Goal: Information Seeking & Learning: Learn about a topic

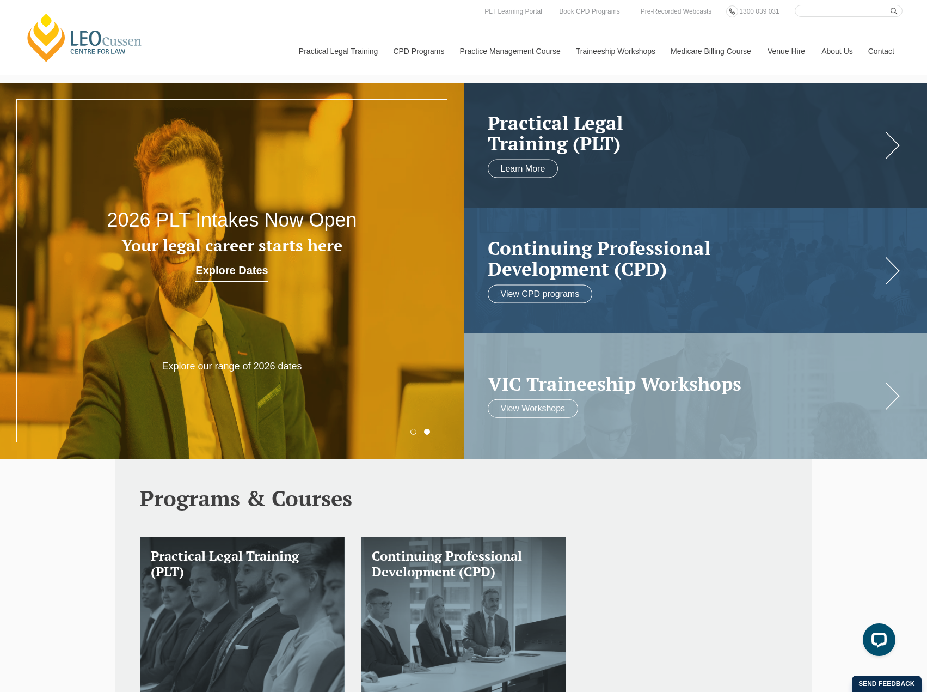
click at [413, 429] on button "1" at bounding box center [414, 432] width 6 height 6
click at [428, 431] on button "2" at bounding box center [427, 432] width 6 height 6
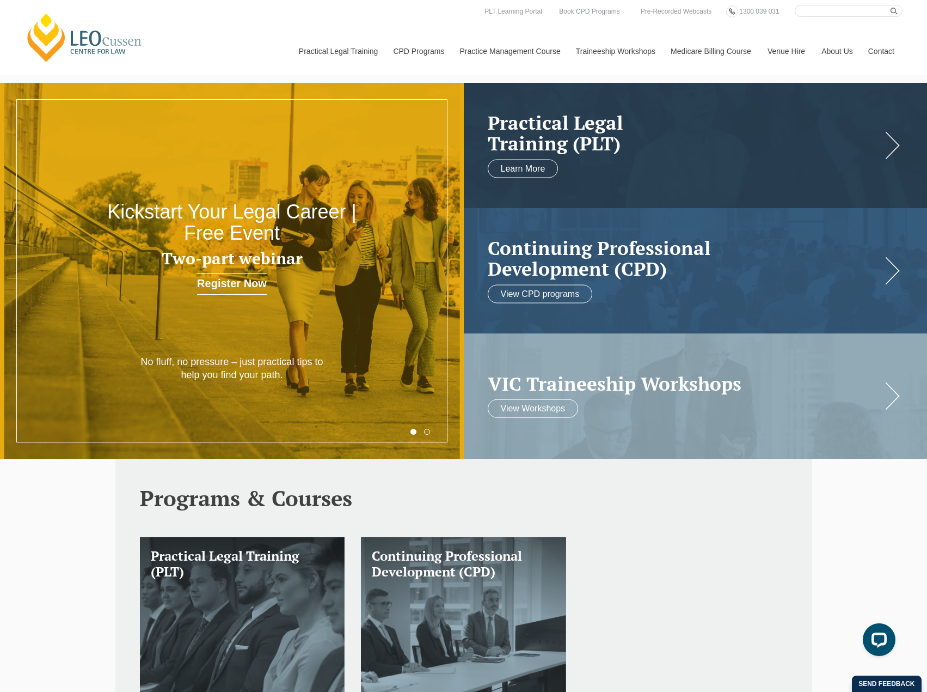
click at [414, 431] on button "1" at bounding box center [414, 432] width 6 height 6
drag, startPoint x: 904, startPoint y: 578, endPoint x: 897, endPoint y: 579, distance: 6.6
